Goal: Information Seeking & Learning: Learn about a topic

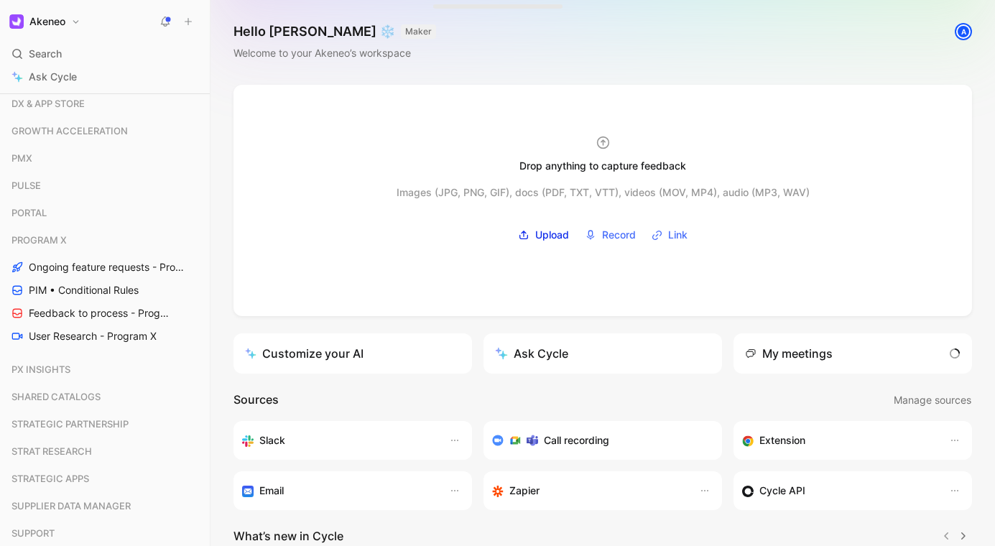
scroll to position [1268, 0]
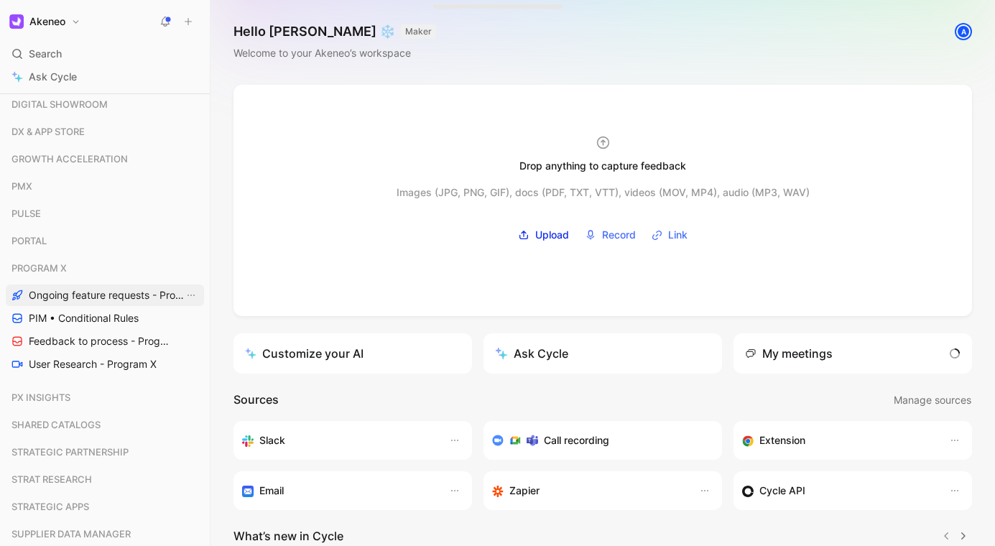
click at [131, 292] on span "Ongoing feature requests - Program X" at bounding box center [106, 295] width 155 height 14
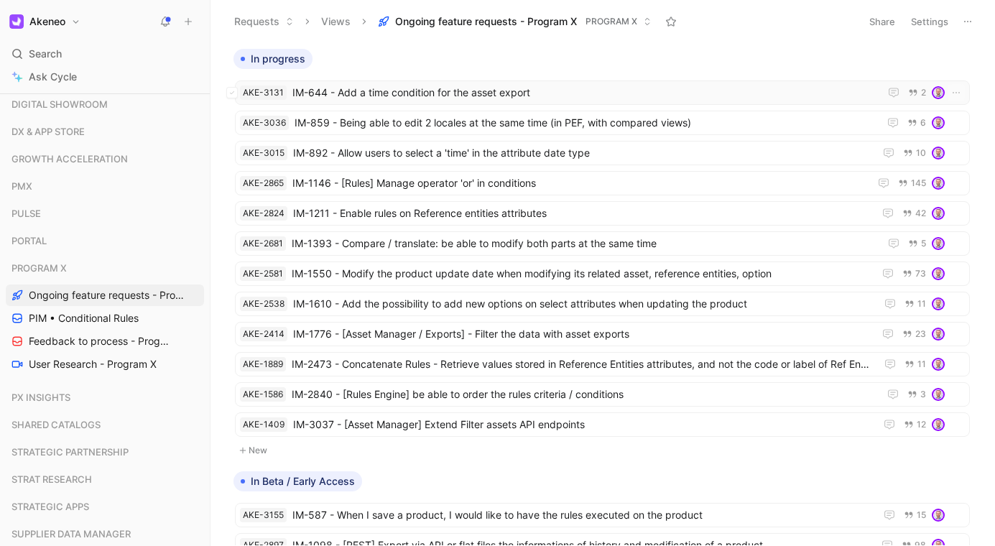
click at [501, 91] on span "IM-644 - Add a time condition for the asset export" at bounding box center [582, 92] width 581 height 17
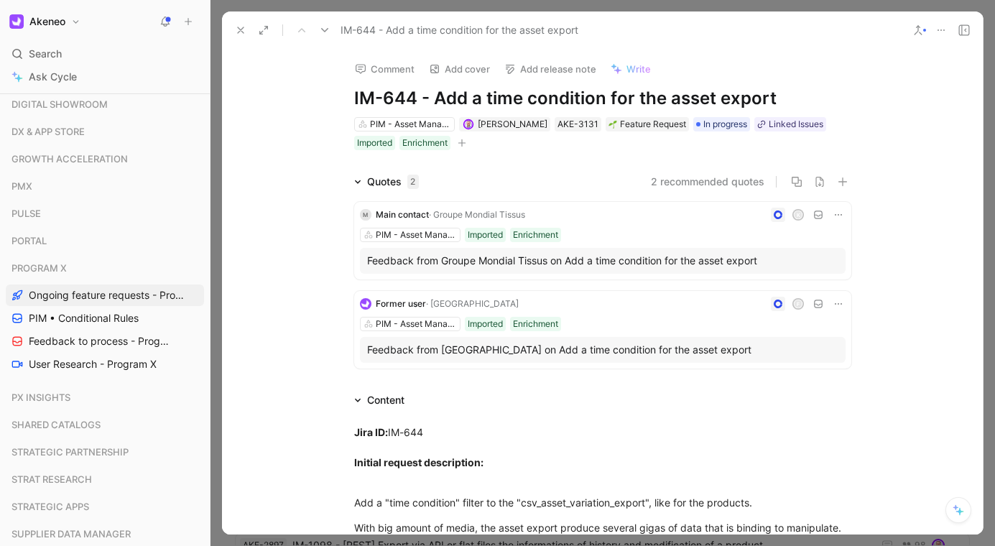
scroll to position [166, 0]
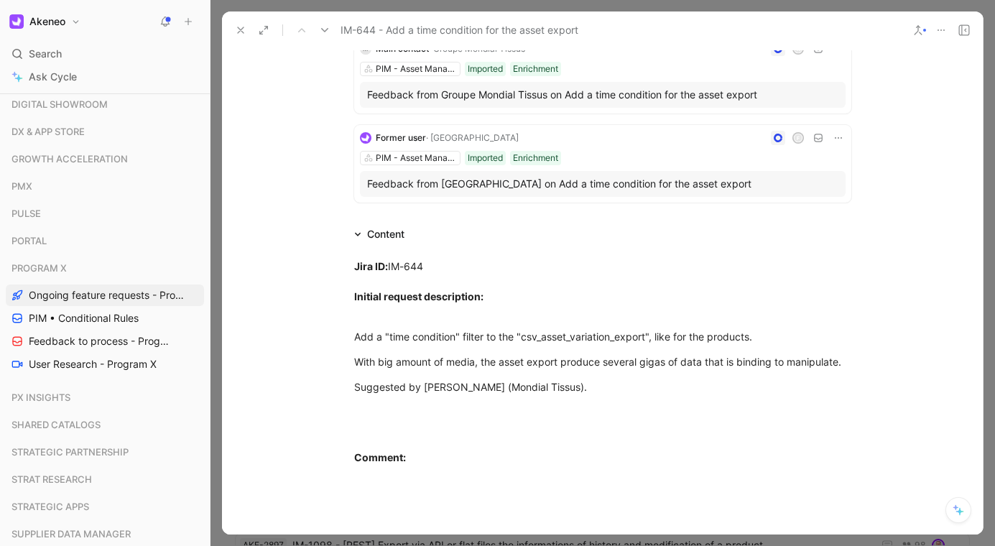
click at [986, 205] on div at bounding box center [602, 273] width 784 height 546
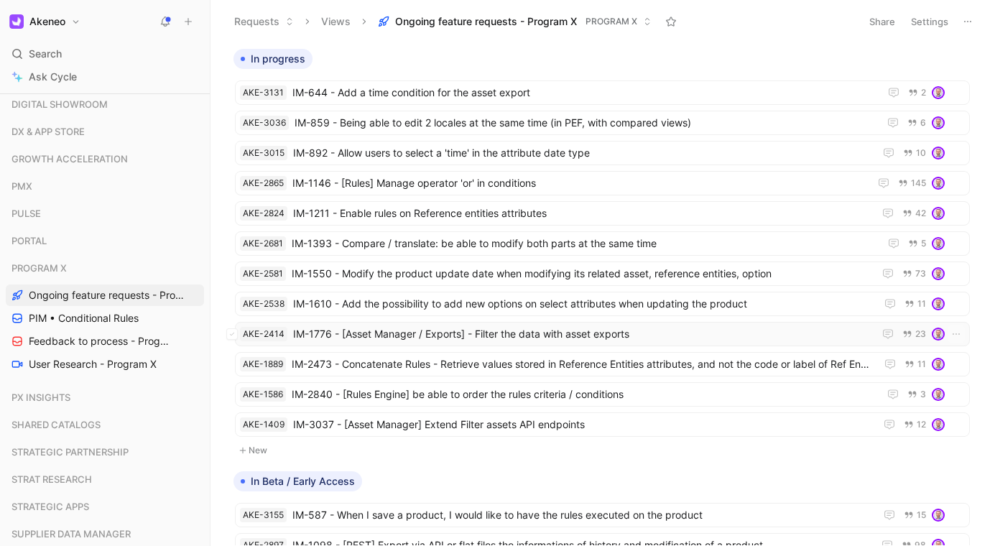
click at [509, 335] on span "IM-1776 - [Asset Manager / Exports] - Filter the data with asset exports" at bounding box center [580, 333] width 575 height 17
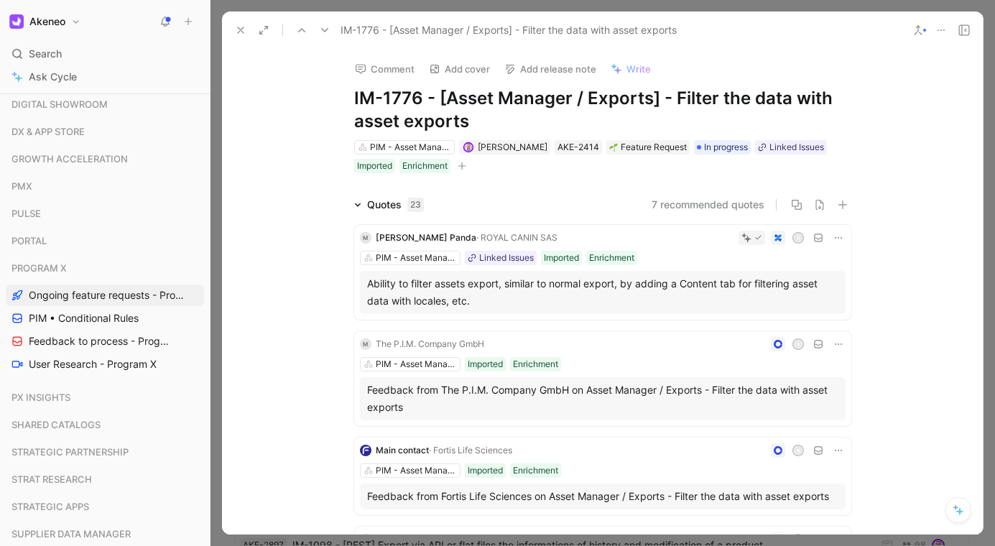
click at [762, 4] on div at bounding box center [602, 273] width 784 height 546
